Goal: Information Seeking & Learning: Find specific fact

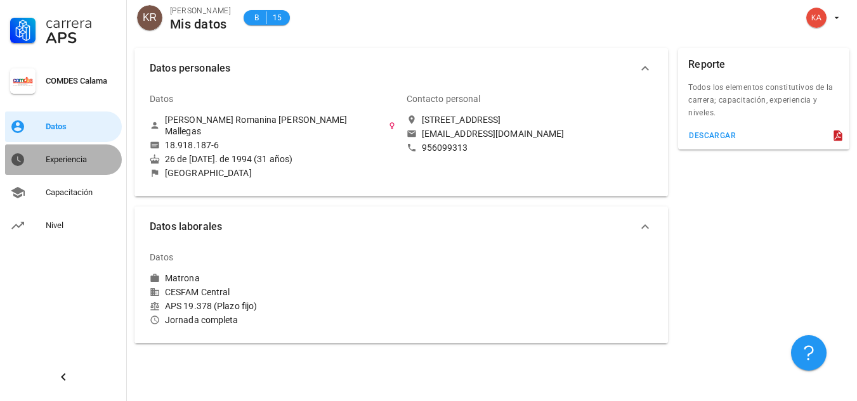
click at [69, 161] on div "Experiencia" at bounding box center [81, 160] width 71 height 10
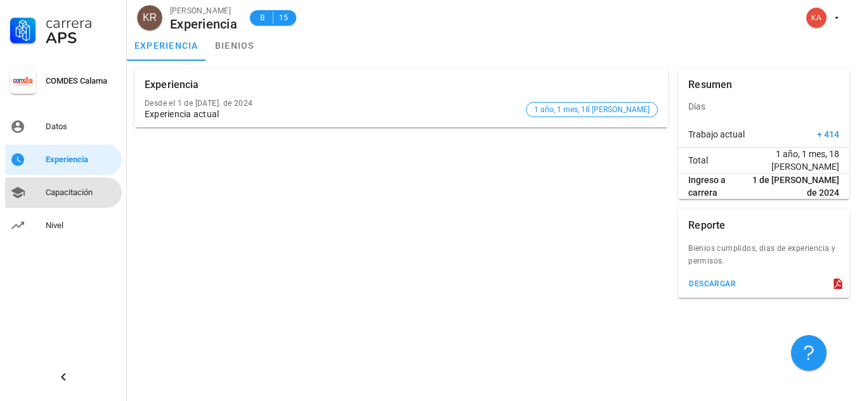
click at [68, 192] on div "Capacitación" at bounding box center [81, 193] width 71 height 10
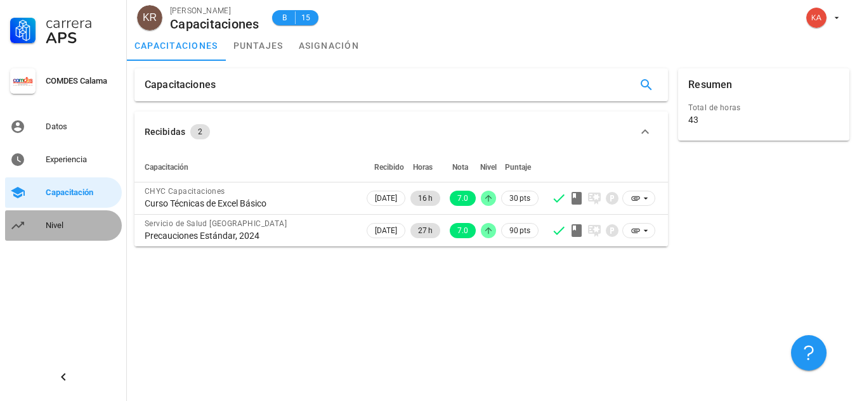
click at [44, 226] on link "Nivel" at bounding box center [63, 226] width 117 height 30
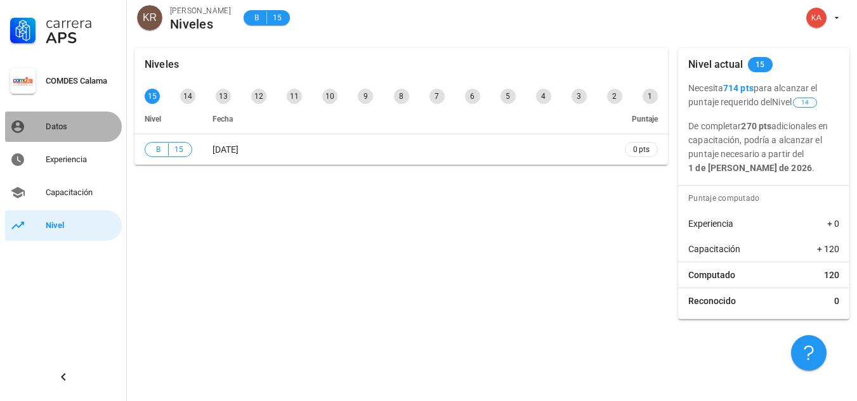
click at [68, 131] on div "Datos" at bounding box center [81, 127] width 71 height 10
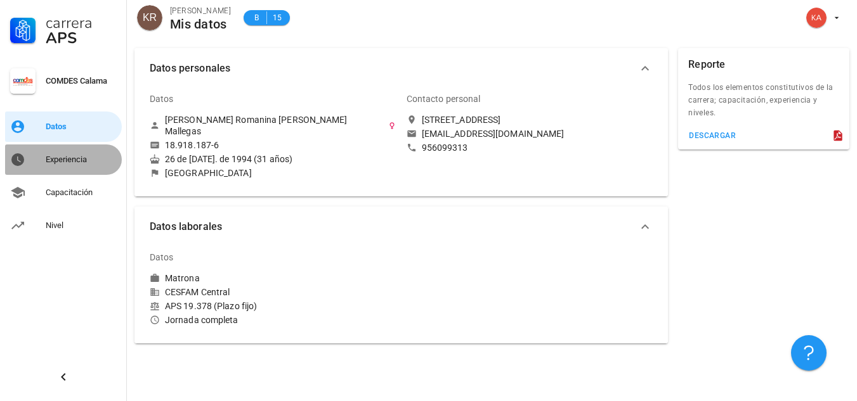
click at [68, 154] on div "Experiencia" at bounding box center [81, 160] width 71 height 20
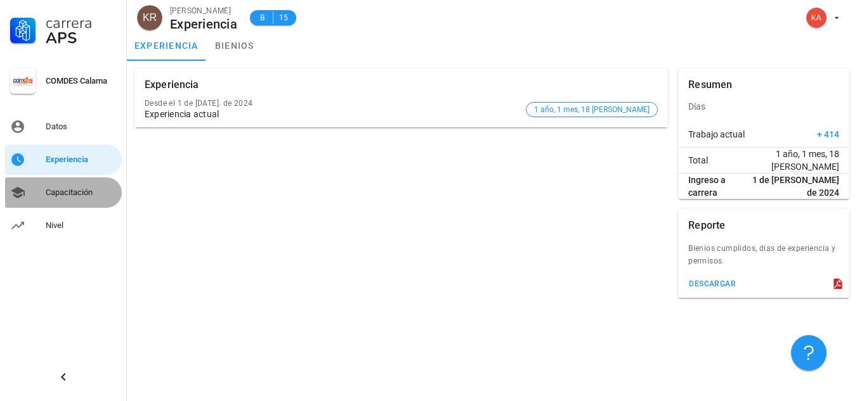
click at [75, 193] on div "Capacitación" at bounding box center [81, 193] width 71 height 10
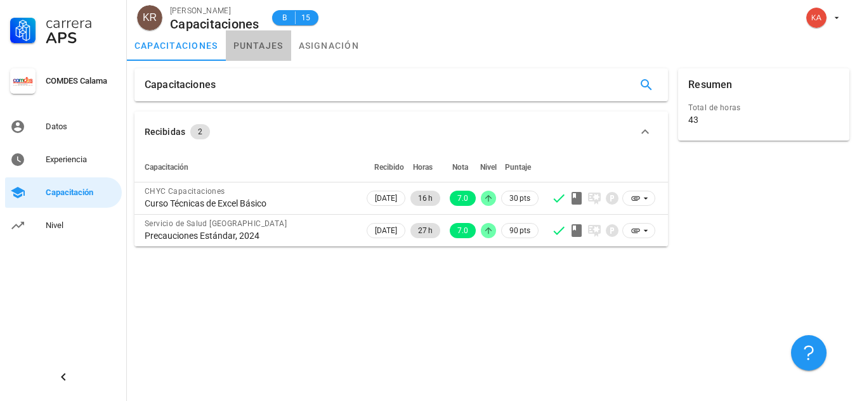
click at [264, 42] on link "puntajes" at bounding box center [258, 45] width 65 height 30
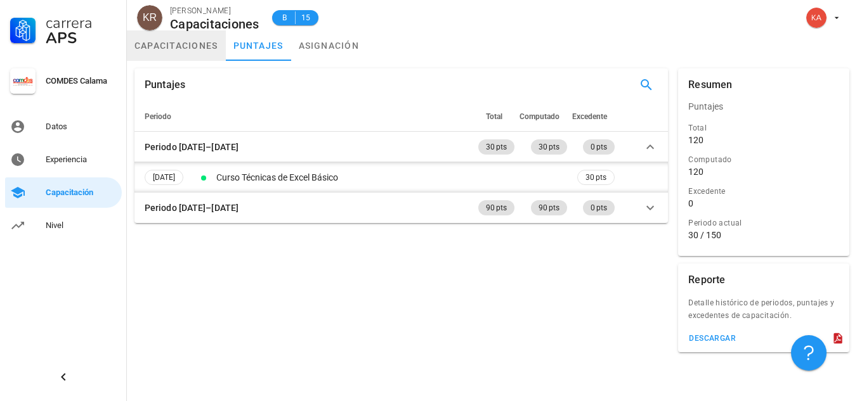
click at [183, 44] on link "capacitaciones" at bounding box center [176, 45] width 99 height 30
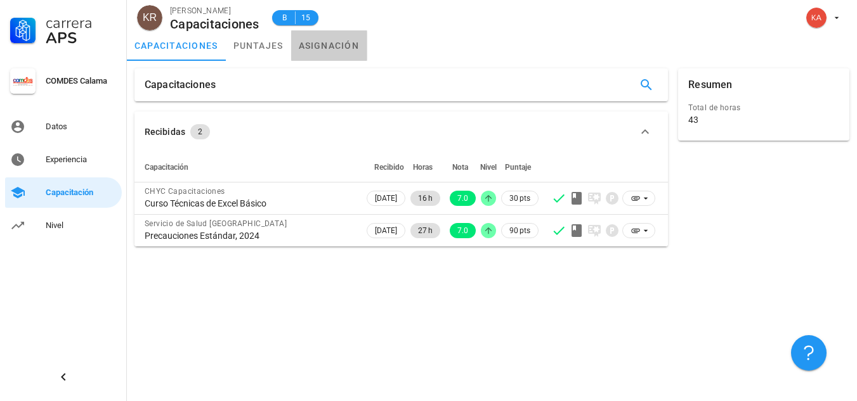
click at [355, 50] on link "asignación" at bounding box center [329, 45] width 76 height 30
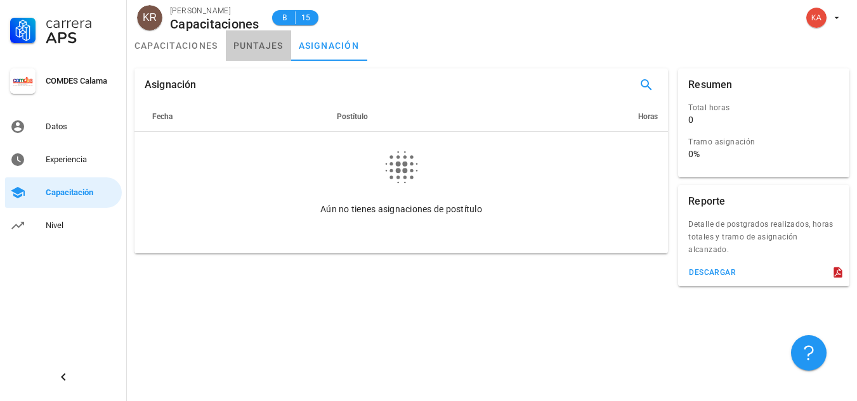
click at [249, 44] on link "puntajes" at bounding box center [258, 45] width 65 height 30
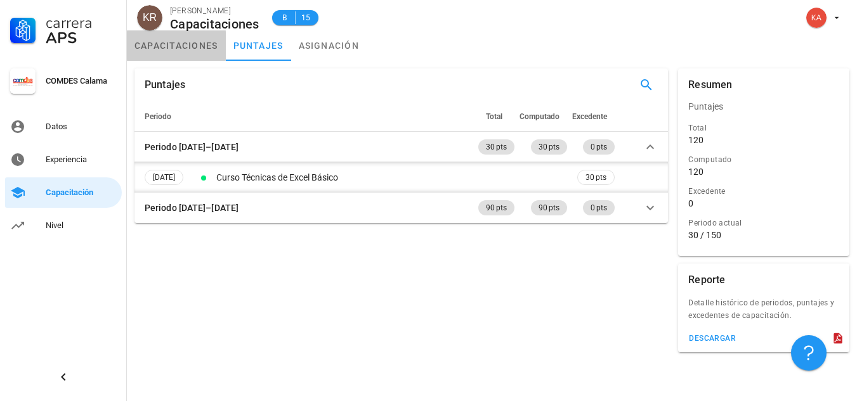
click at [192, 49] on link "capacitaciones" at bounding box center [176, 45] width 99 height 30
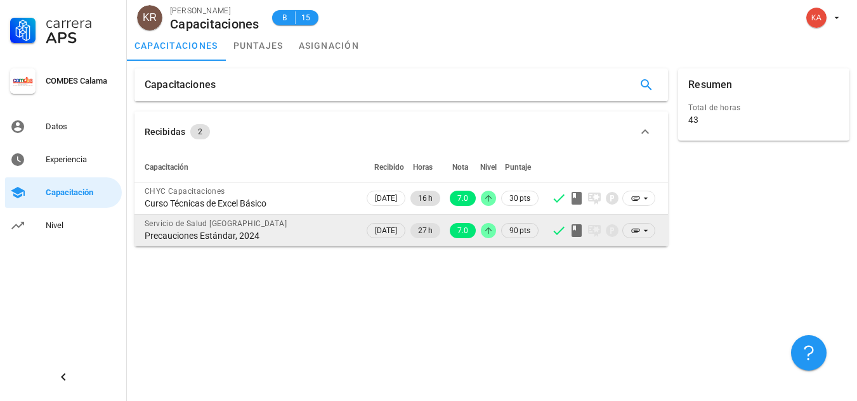
click at [219, 224] on span "Servicio de Salud [GEOGRAPHIC_DATA]" at bounding box center [216, 223] width 142 height 9
click at [646, 230] on icon at bounding box center [646, 231] width 4 height 2
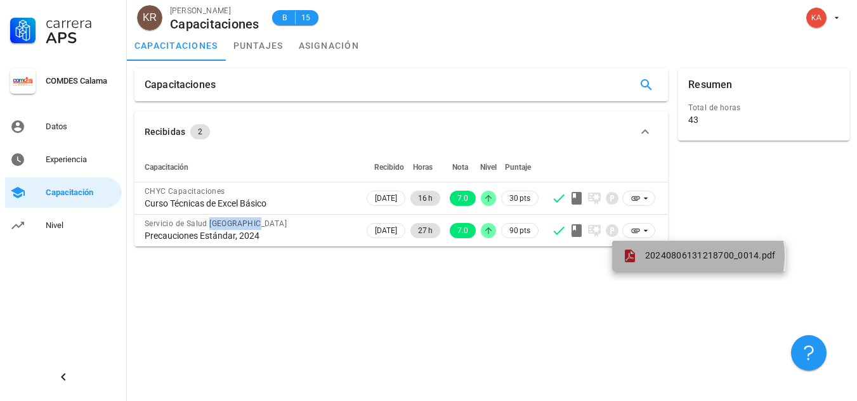
click at [657, 252] on span "20240806131218700_0014.pdf" at bounding box center [710, 256] width 131 height 10
